Goal: Transaction & Acquisition: Purchase product/service

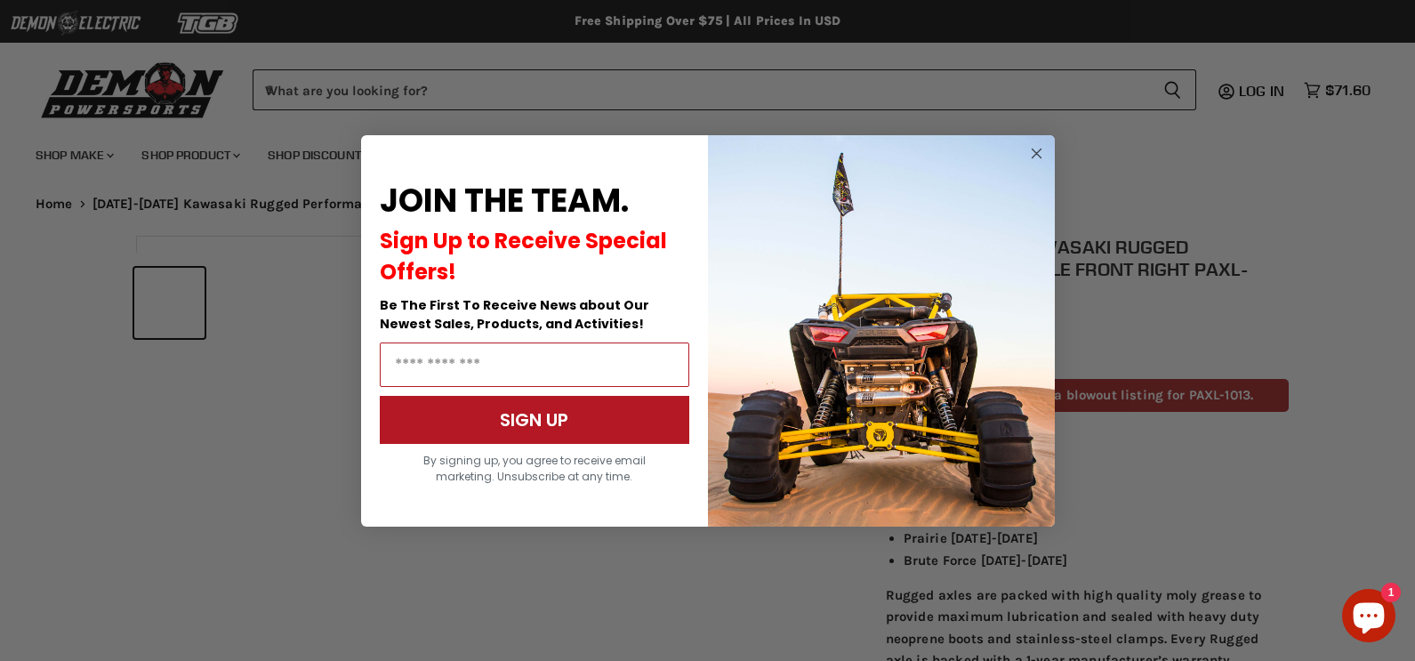
scroll to position [661, 0]
